Goal: Task Accomplishment & Management: Manage account settings

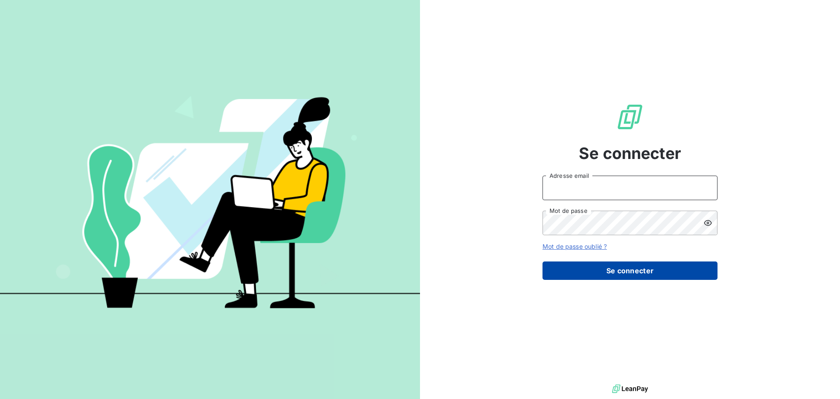
type input "[EMAIL_ADDRESS][DOMAIN_NAME]"
click at [667, 274] on button "Se connecter" at bounding box center [630, 270] width 175 height 18
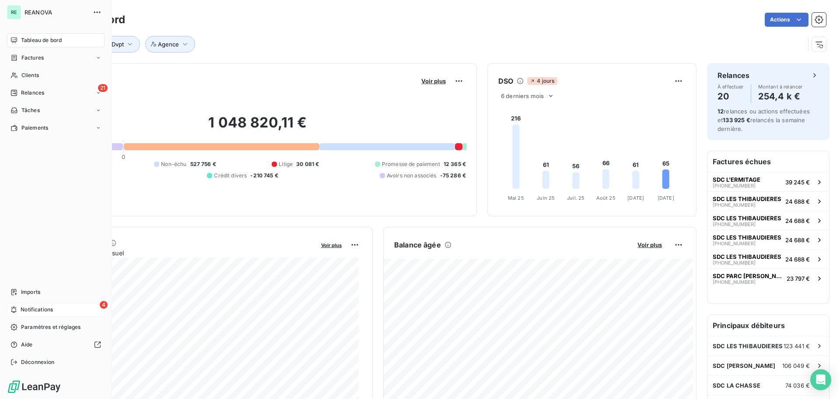
click at [28, 306] on span "Notifications" at bounding box center [37, 310] width 32 height 8
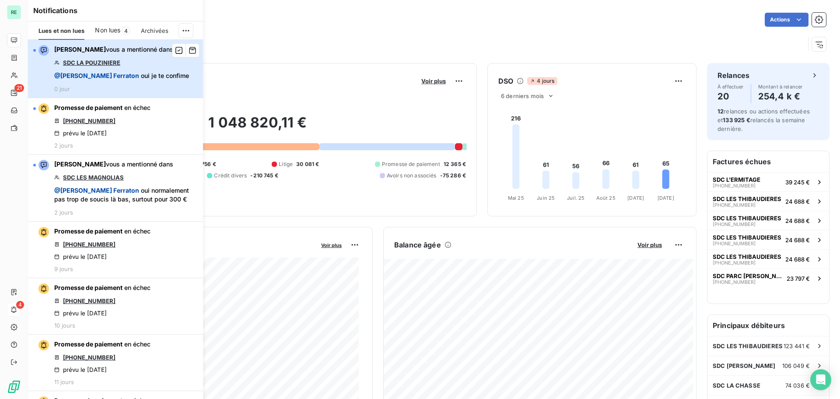
click at [144, 66] on div "[PERSON_NAME] vous a mentionné dans SDC LA POUZINIERE @ [PERSON_NAME] oui je te…" at bounding box center [121, 68] width 135 height 47
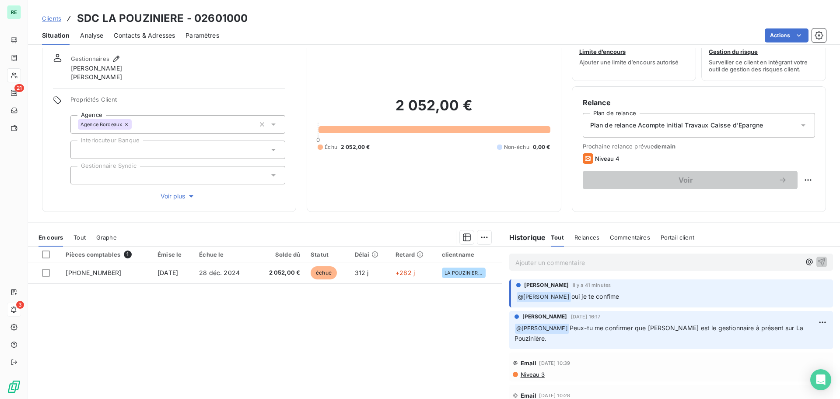
scroll to position [44, 0]
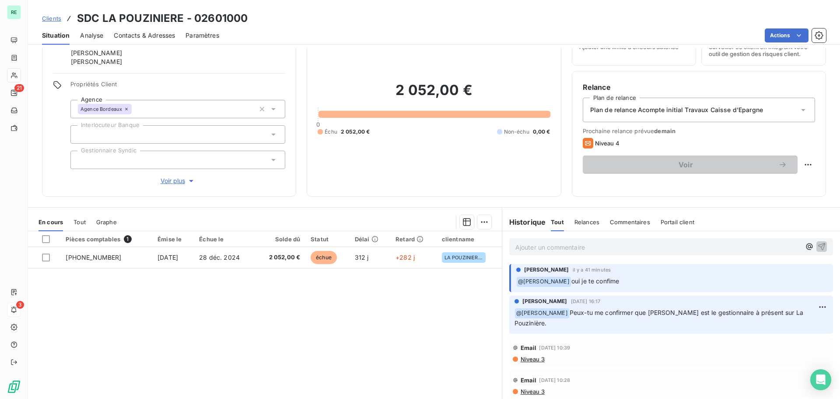
click at [131, 35] on span "Contacts & Adresses" at bounding box center [144, 35] width 61 height 9
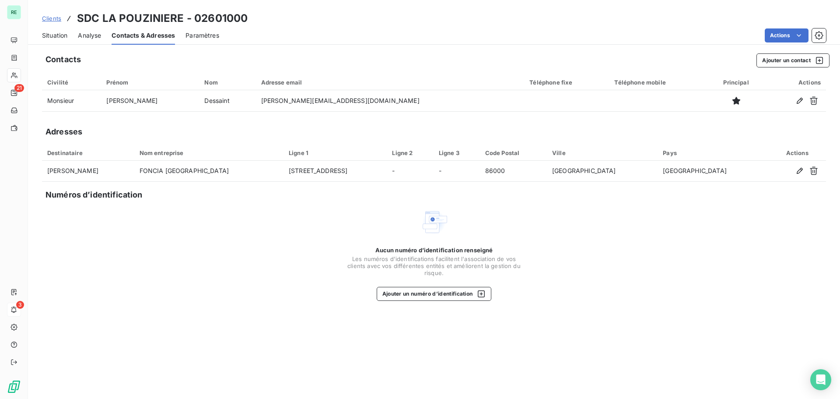
click at [95, 37] on span "Analyse" at bounding box center [89, 35] width 23 height 9
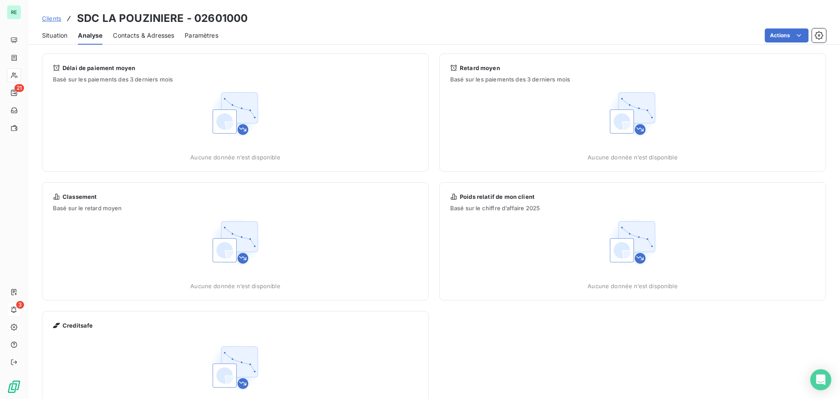
click at [60, 30] on div "Situation" at bounding box center [54, 35] width 25 height 18
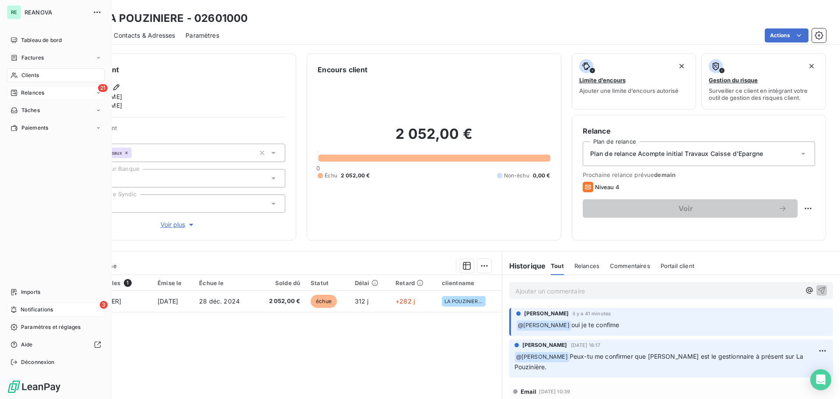
click at [41, 91] on span "Relances" at bounding box center [32, 93] width 23 height 8
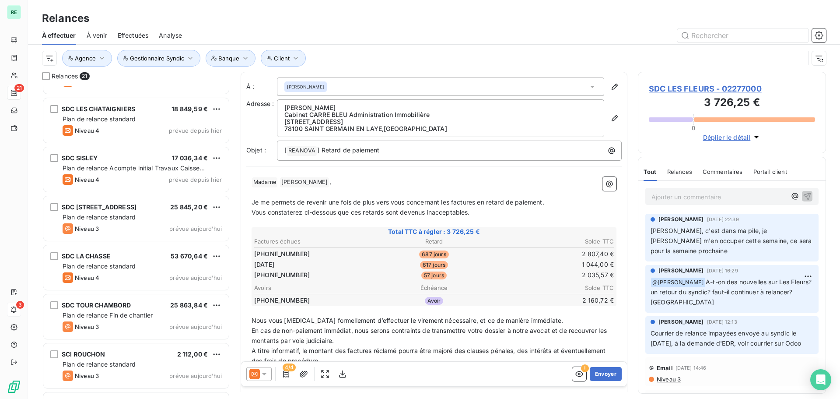
scroll to position [542, 0]
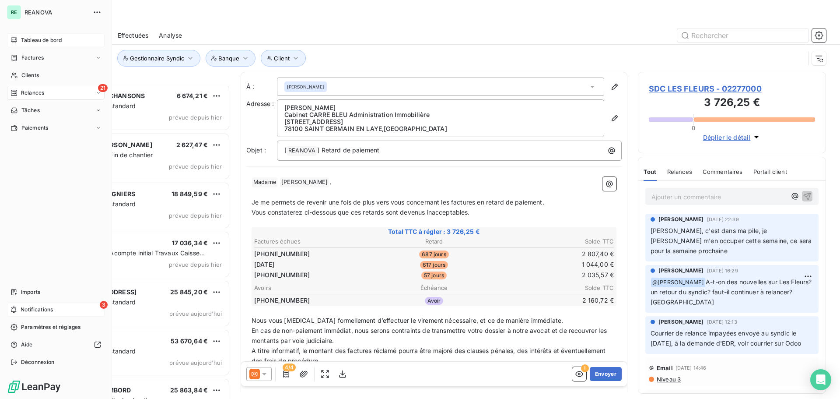
click at [41, 39] on span "Tableau de bord" at bounding box center [41, 40] width 41 height 8
